Goal: Task Accomplishment & Management: Use online tool/utility

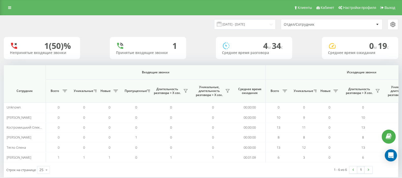
scroll to position [0, 292]
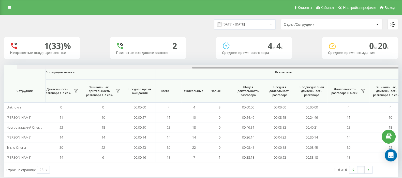
scroll to position [0, 315]
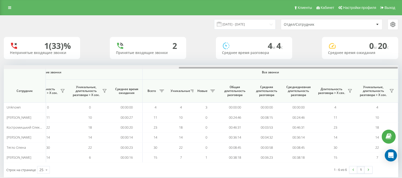
drag, startPoint x: 218, startPoint y: 67, endPoint x: 407, endPoint y: 67, distance: 189.4
click at [402, 67] on html "go.keycrm.app Проекты go.keycrm.app Дашборд Центр обращений Аналитика Ваши отче…" at bounding box center [201, 89] width 402 height 178
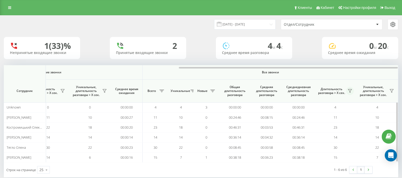
click at [351, 92] on icon at bounding box center [350, 91] width 4 height 4
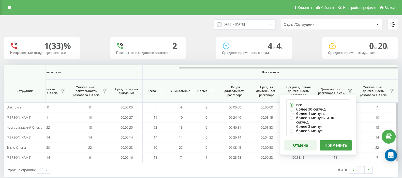
click at [291, 114] on label "более 1 минуты" at bounding box center [318, 113] width 57 height 4
radio input "true"
click at [331, 140] on button "Применить" at bounding box center [336, 145] width 32 height 10
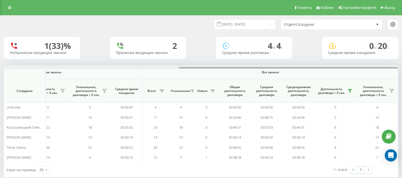
drag, startPoint x: 220, startPoint y: 68, endPoint x: 407, endPoint y: 65, distance: 187.4
click at [402, 65] on html "go.keycrm.app Проекты go.keycrm.app Дашборд Центр обращений Аналитика Ваши отче…" at bounding box center [201, 89] width 402 height 178
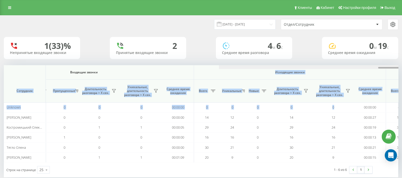
scroll to position [0, 315]
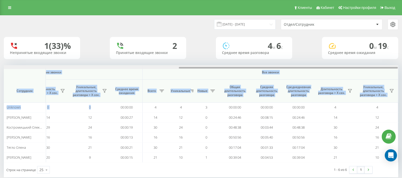
drag, startPoint x: 201, startPoint y: 67, endPoint x: 407, endPoint y: 66, distance: 206.4
click at [402, 66] on html "go.keycrm.app Проекты go.keycrm.app Дашборд Центр обращений Аналитика Ваши отче…" at bounding box center [201, 89] width 402 height 178
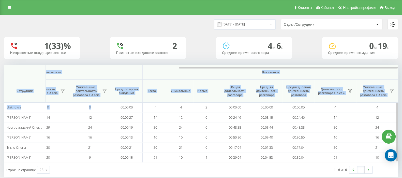
click at [346, 75] on th "Все звонки" at bounding box center [271, 72] width 256 height 15
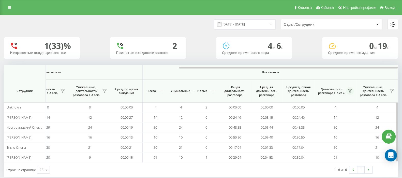
click at [349, 90] on icon at bounding box center [350, 91] width 4 height 4
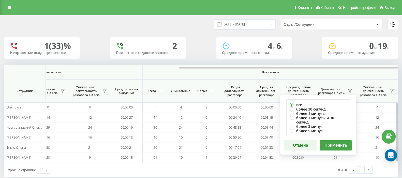
click at [293, 113] on label "более 1 минуты" at bounding box center [318, 113] width 57 height 4
radio input "true"
click at [337, 140] on button "Применить" at bounding box center [336, 145] width 32 height 10
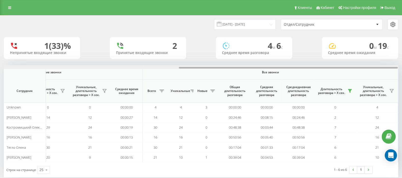
drag, startPoint x: 222, startPoint y: 68, endPoint x: 407, endPoint y: 68, distance: 185.3
click at [402, 68] on html "go.keycrm.app Проекты go.keycrm.app Дашборд Центр обращений Аналитика Ваши отче…" at bounding box center [201, 89] width 402 height 178
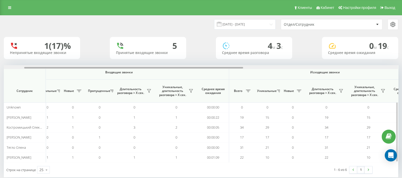
drag, startPoint x: 214, startPoint y: 68, endPoint x: 142, endPoint y: 102, distance: 79.7
click at [234, 68] on div at bounding box center [133, 68] width 219 height 2
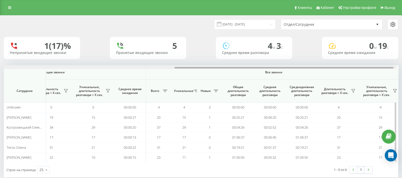
scroll to position [0, 315]
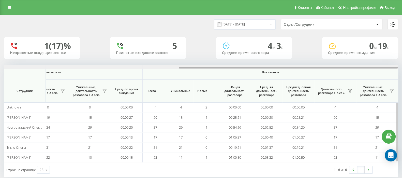
drag, startPoint x: 221, startPoint y: 68, endPoint x: 378, endPoint y: 67, distance: 157.3
click at [378, 67] on div at bounding box center [288, 68] width 219 height 2
click at [349, 91] on icon at bounding box center [350, 91] width 4 height 4
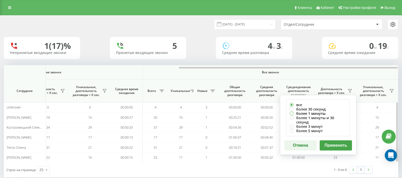
click at [291, 113] on label "более 1 минуты" at bounding box center [318, 113] width 57 height 4
radio input "true"
click at [336, 140] on button "Применить" at bounding box center [336, 145] width 32 height 10
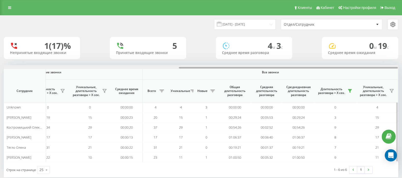
drag, startPoint x: 204, startPoint y: 68, endPoint x: 388, endPoint y: 68, distance: 183.8
click at [388, 68] on div at bounding box center [288, 68] width 219 height 2
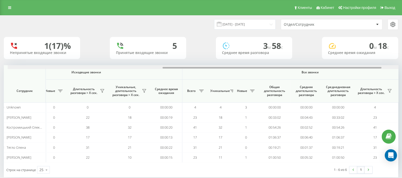
scroll to position [0, 279]
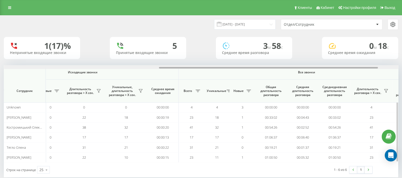
drag, startPoint x: 216, startPoint y: 67, endPoint x: 372, endPoint y: 66, distance: 155.3
click at [372, 66] on div at bounding box center [201, 67] width 395 height 4
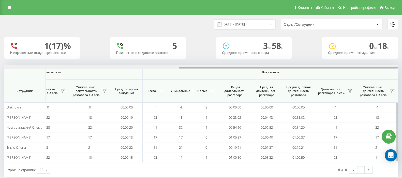
drag, startPoint x: 355, startPoint y: 67, endPoint x: 389, endPoint y: 67, distance: 34.1
click at [389, 67] on div at bounding box center [201, 67] width 395 height 4
click at [350, 94] on button at bounding box center [350, 91] width 8 height 8
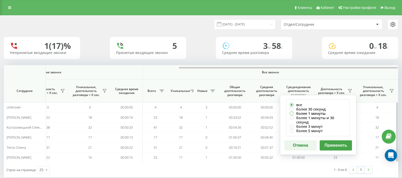
click at [292, 113] on label "более 1 минуты" at bounding box center [318, 113] width 57 height 4
radio input "true"
click at [341, 140] on button "Применить" at bounding box center [336, 145] width 32 height 10
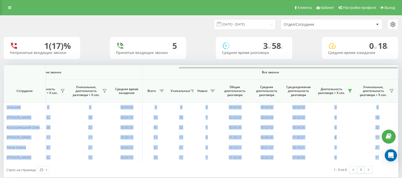
drag, startPoint x: 209, startPoint y: 66, endPoint x: 407, endPoint y: 67, distance: 197.5
click at [402, 67] on html "go.keycrm.app Проекты go.keycrm.app Дашборд Центр обращений Аналитика Ваши отче…" at bounding box center [201, 89] width 402 height 178
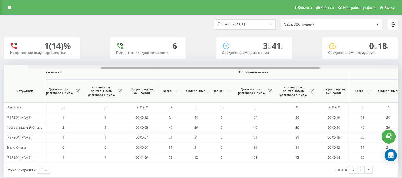
scroll to position [0, 313]
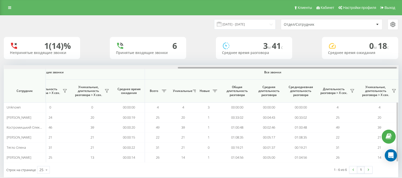
drag, startPoint x: 234, startPoint y: 67, endPoint x: 390, endPoint y: 67, distance: 155.5
click at [390, 67] on div at bounding box center [287, 68] width 219 height 2
click at [351, 92] on icon at bounding box center [352, 91] width 4 height 4
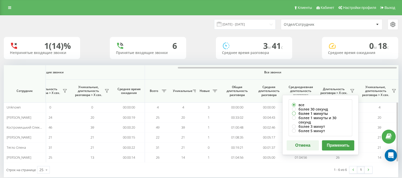
click at [295, 114] on label "более 1 минуты" at bounding box center [320, 113] width 57 height 4
radio input "true"
click at [331, 140] on button "Применить" at bounding box center [338, 145] width 32 height 10
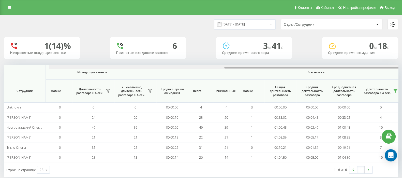
scroll to position [0, 315]
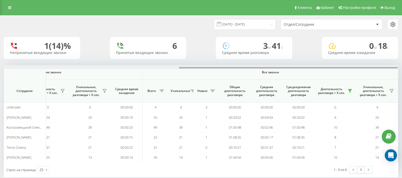
drag, startPoint x: 220, startPoint y: 68, endPoint x: 407, endPoint y: 63, distance: 187.4
click at [402, 63] on html "go.keycrm.app Проекты go.keycrm.app Дашборд Центр обращений Аналитика Ваши отче…" at bounding box center [201, 89] width 402 height 178
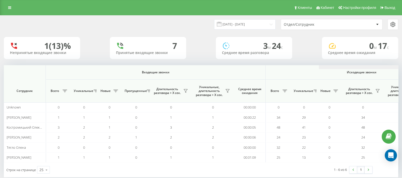
scroll to position [0, 315]
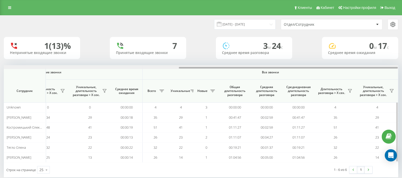
drag, startPoint x: 217, startPoint y: 66, endPoint x: 393, endPoint y: 67, distance: 176.4
click at [393, 67] on div at bounding box center [201, 67] width 395 height 4
click at [350, 89] on icon at bounding box center [350, 90] width 4 height 3
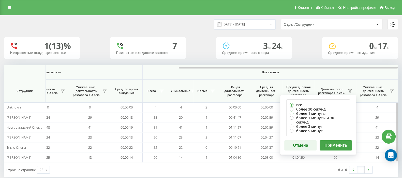
drag, startPoint x: 291, startPoint y: 113, endPoint x: 300, endPoint y: 118, distance: 10.3
click at [291, 113] on label "более 1 минуты" at bounding box center [318, 113] width 57 height 4
radio input "true"
click at [337, 141] on button "Применить" at bounding box center [336, 145] width 32 height 10
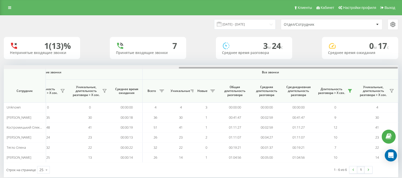
drag, startPoint x: 225, startPoint y: 68, endPoint x: 407, endPoint y: 68, distance: 182.2
click at [402, 68] on html "go.keycrm.app Проекты go.keycrm.app Дашборд Центр обращений Аналитика Ваши отче…" at bounding box center [201, 89] width 402 height 178
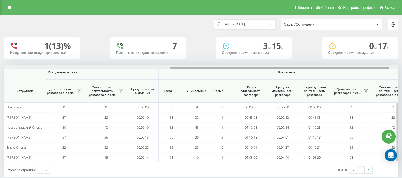
drag, startPoint x: 216, startPoint y: 68, endPoint x: 383, endPoint y: 71, distance: 166.5
click at [383, 71] on div "Входящие звонки Исходящие звонки Все звонки Сотрудник Всего Уникальные Новые Пр…" at bounding box center [201, 113] width 395 height 97
click at [387, 68] on div at bounding box center [201, 67] width 395 height 4
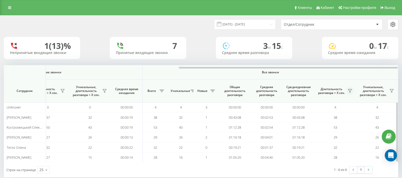
click at [351, 91] on icon at bounding box center [350, 91] width 4 height 4
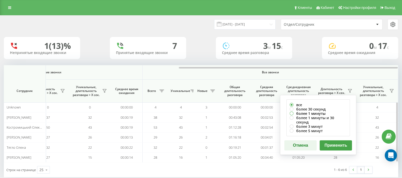
click at [292, 113] on label "более 1 минуты" at bounding box center [318, 113] width 57 height 4
radio input "true"
click at [341, 141] on button "Применить" at bounding box center [336, 145] width 32 height 10
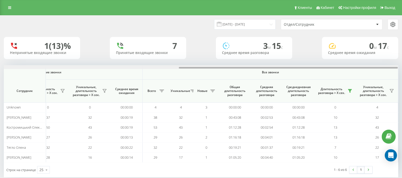
drag, startPoint x: 221, startPoint y: 68, endPoint x: 407, endPoint y: 64, distance: 185.6
click at [402, 64] on html "go.keycrm.app Проекты go.keycrm.app Дашборд Центр обращений Аналитика Ваши отче…" at bounding box center [201, 89] width 402 height 178
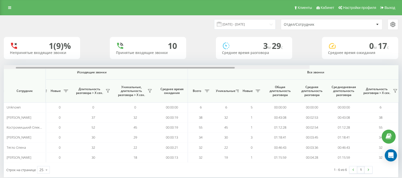
scroll to position [0, 315]
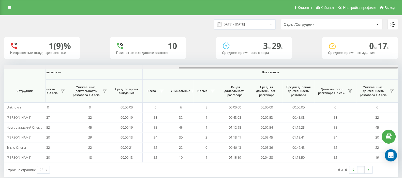
drag, startPoint x: 218, startPoint y: 67, endPoint x: 407, endPoint y: 68, distance: 188.6
click at [402, 68] on html "[DOMAIN_NAME] Проекты [DOMAIN_NAME] Дашборд Центр обращений Аналитика Ваши отче…" at bounding box center [201, 89] width 402 height 178
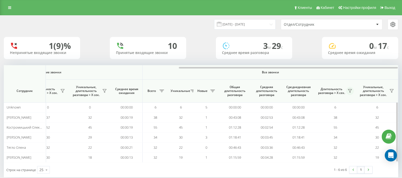
click at [352, 92] on icon at bounding box center [350, 91] width 4 height 4
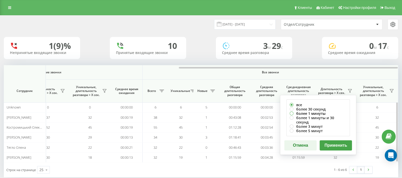
click at [292, 113] on label "более 1 минуты" at bounding box center [318, 113] width 57 height 4
radio input "true"
drag, startPoint x: 335, startPoint y: 140, endPoint x: 338, endPoint y: 139, distance: 3.3
click at [335, 140] on button "Применить" at bounding box center [336, 145] width 32 height 10
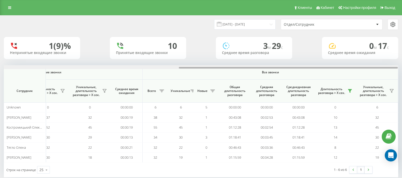
drag, startPoint x: 202, startPoint y: 67, endPoint x: 407, endPoint y: 64, distance: 204.7
click at [402, 64] on html "[DOMAIN_NAME] Проекты [DOMAIN_NAME] Дашборд Центр обращений Аналитика Ваши отче…" at bounding box center [201, 89] width 402 height 178
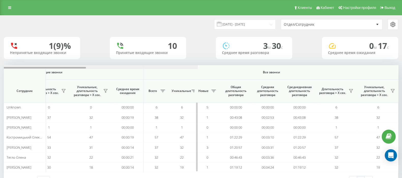
scroll to position [0, 315]
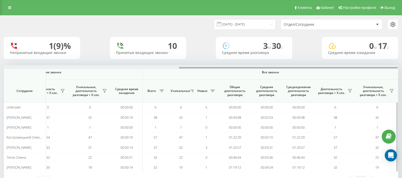
drag, startPoint x: 213, startPoint y: 67, endPoint x: 395, endPoint y: 67, distance: 181.7
click at [395, 67] on div at bounding box center [288, 68] width 219 height 2
click at [351, 89] on icon at bounding box center [350, 90] width 4 height 3
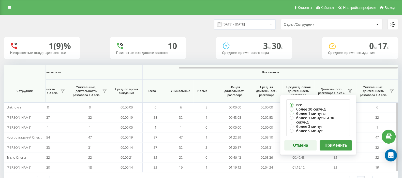
click at [292, 113] on label "более 1 минуты" at bounding box center [318, 113] width 57 height 4
radio input "true"
click at [335, 140] on button "Применить" at bounding box center [336, 145] width 32 height 10
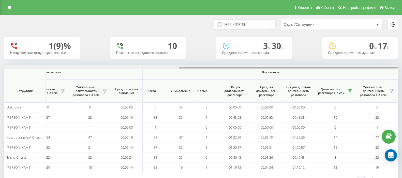
drag, startPoint x: 214, startPoint y: 67, endPoint x: 398, endPoint y: 70, distance: 184.6
click at [398, 70] on div "22.08.2025 - 22.08.2025 Отдел/Сотрудник 1 (9)% Непринятые входящие звонки 10 Пр…" at bounding box center [201, 106] width 402 height 182
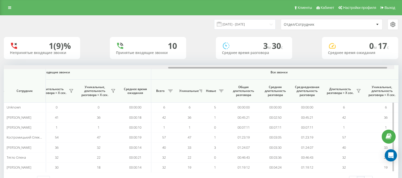
scroll to position [0, 315]
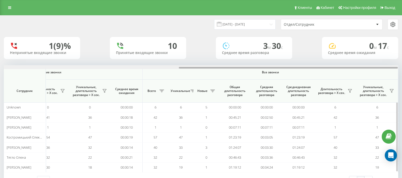
drag, startPoint x: 181, startPoint y: 67, endPoint x: 389, endPoint y: 68, distance: 208.7
click at [389, 68] on div at bounding box center [288, 68] width 219 height 2
click at [351, 89] on icon at bounding box center [350, 90] width 4 height 3
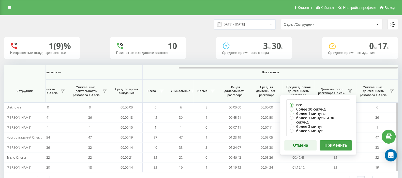
click at [291, 114] on label "более 1 минуты" at bounding box center [318, 113] width 57 height 4
radio input "true"
click at [336, 140] on button "Применить" at bounding box center [336, 145] width 32 height 10
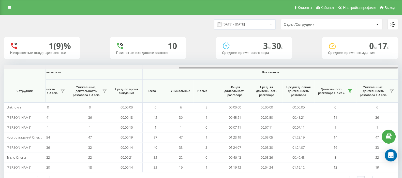
drag, startPoint x: 199, startPoint y: 67, endPoint x: 407, endPoint y: 64, distance: 208.5
click at [402, 64] on html "[DOMAIN_NAME] Проекты [DOMAIN_NAME] Дашборд Центр обращений Аналитика Ваши отче…" at bounding box center [201, 89] width 402 height 178
